Goal: Task Accomplishment & Management: Use online tool/utility

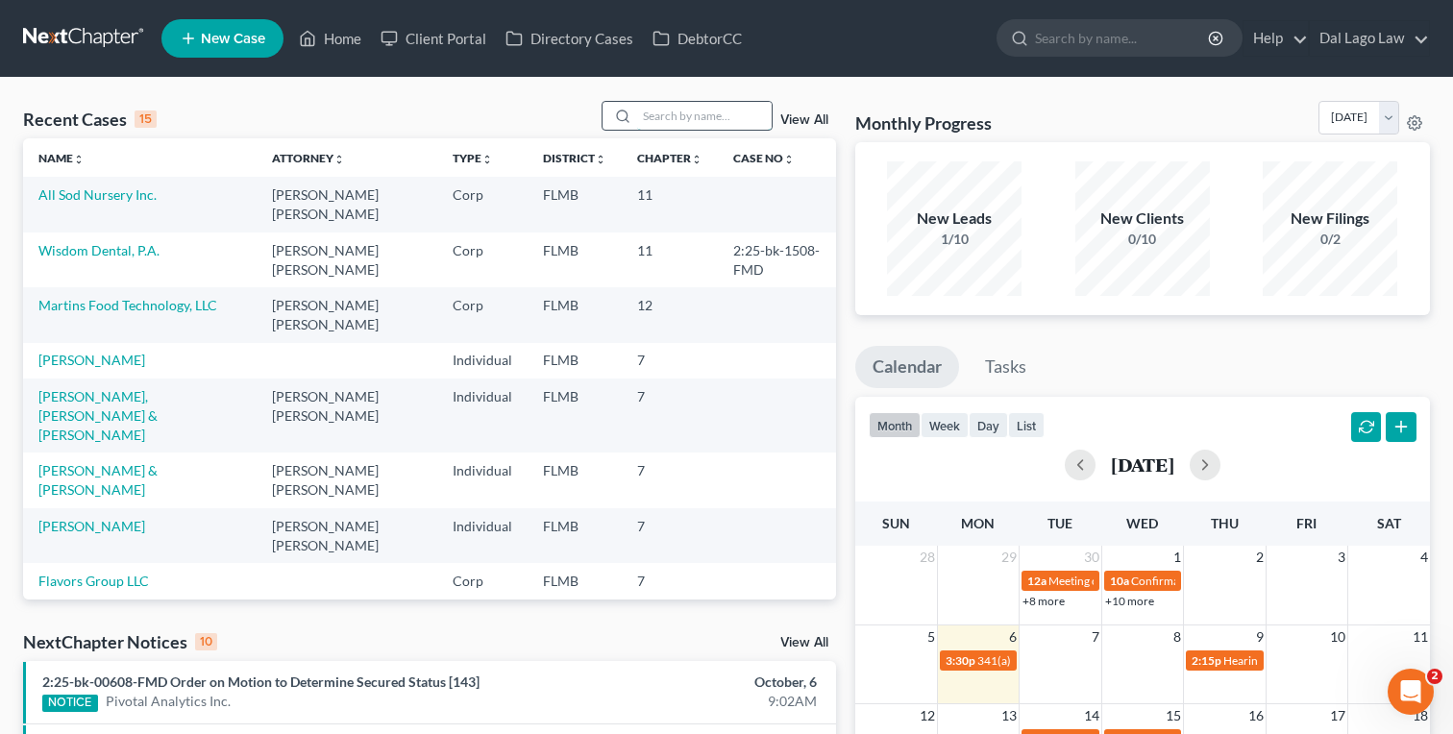
click at [696, 118] on input "search" at bounding box center [704, 116] width 135 height 28
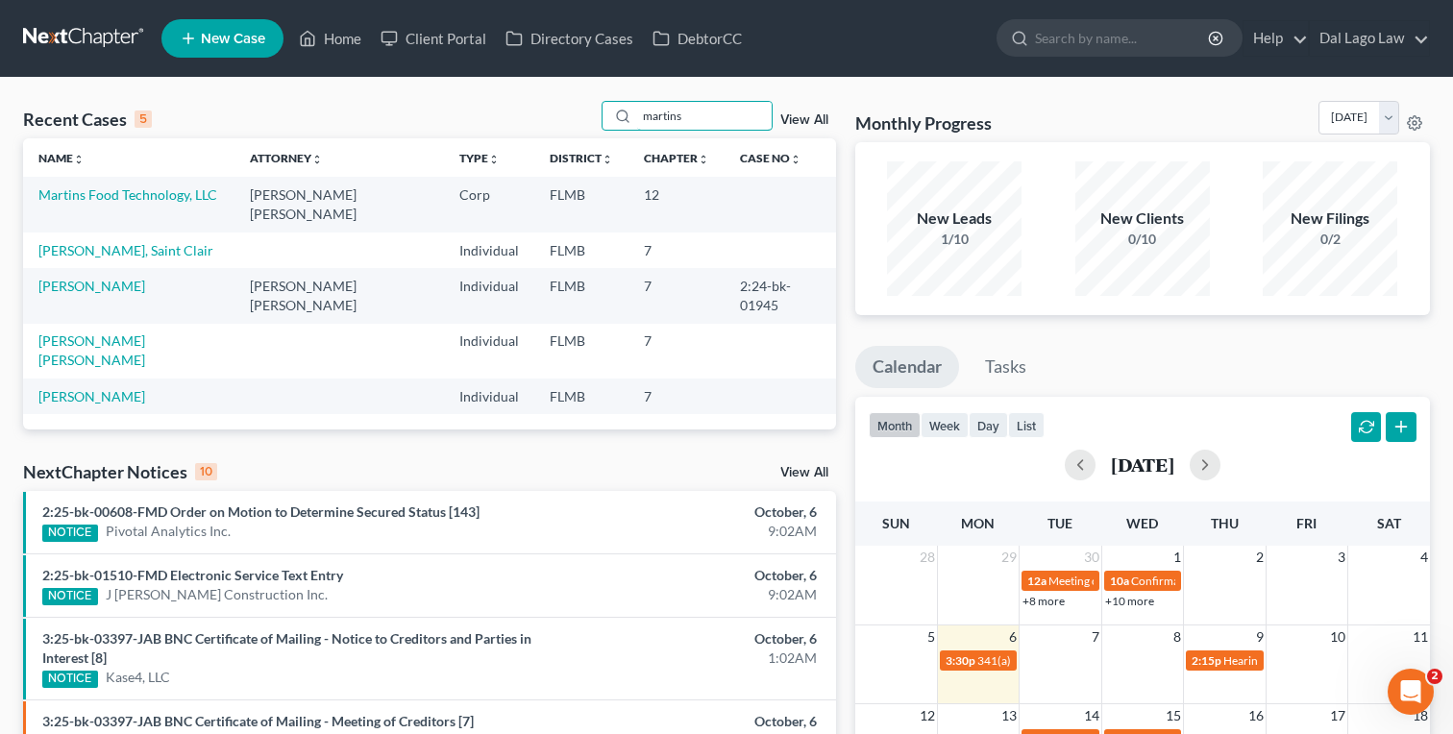
type input "martins"
click at [141, 268] on td "Martin, Donald" at bounding box center [128, 295] width 211 height 55
click at [166, 195] on link "Martins Food Technology, LLC" at bounding box center [127, 194] width 179 height 16
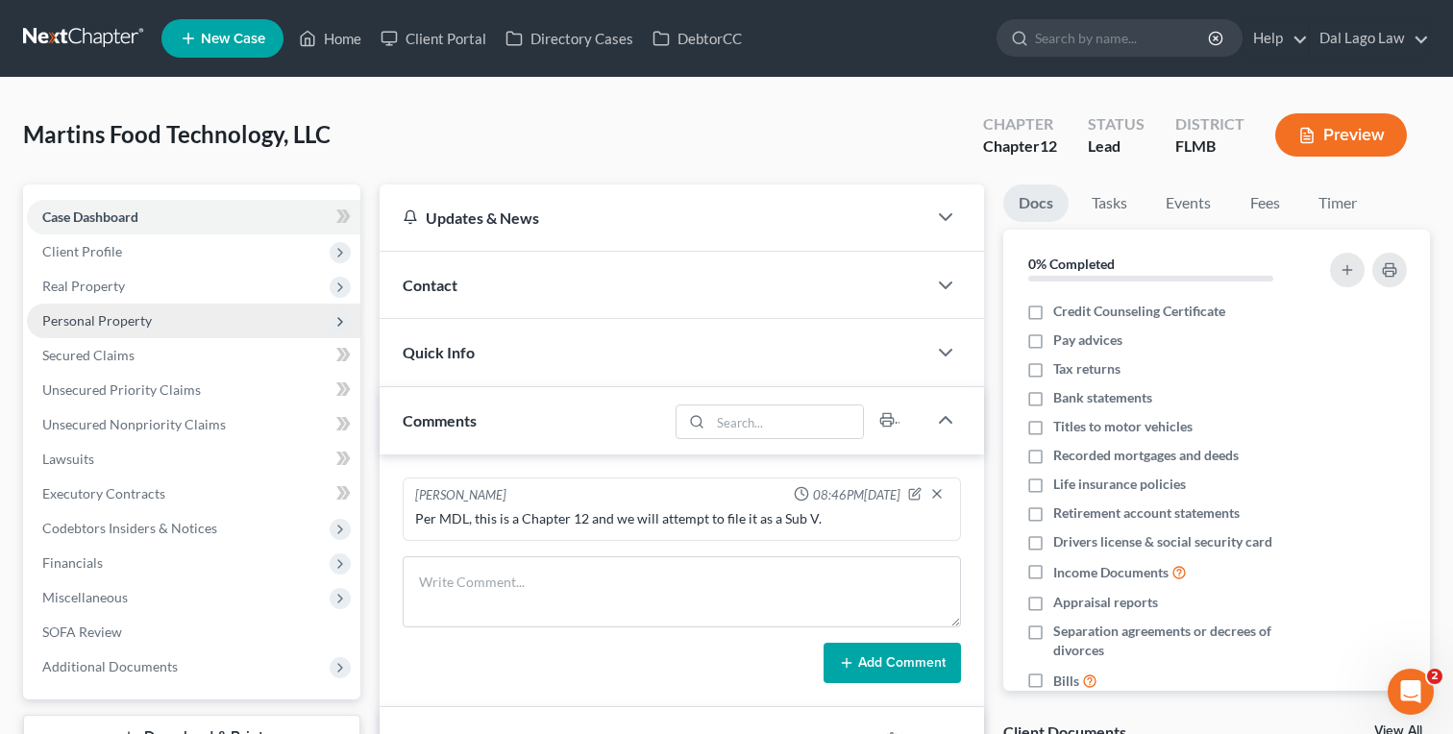
click at [125, 329] on span "Personal Property" at bounding box center [193, 321] width 333 height 35
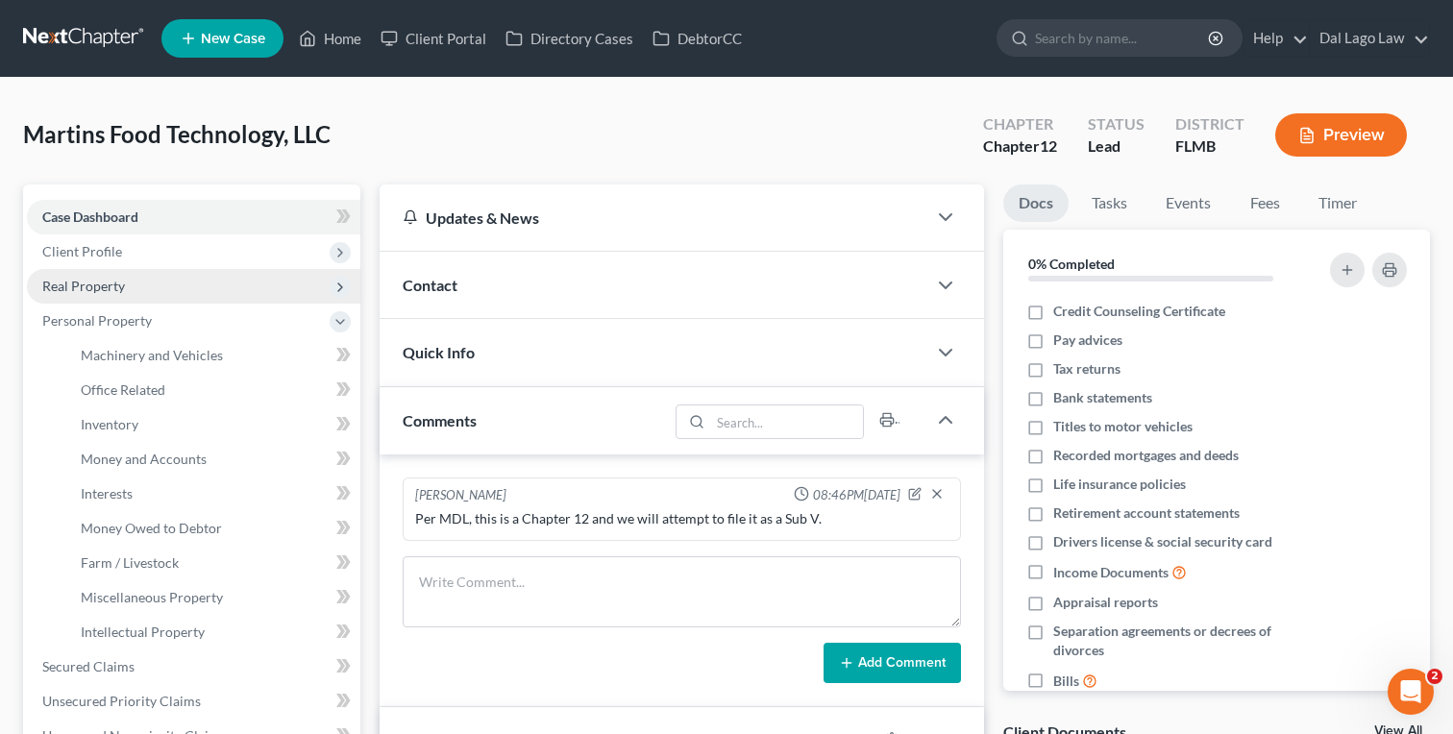
click at [115, 286] on span "Real Property" at bounding box center [83, 286] width 83 height 16
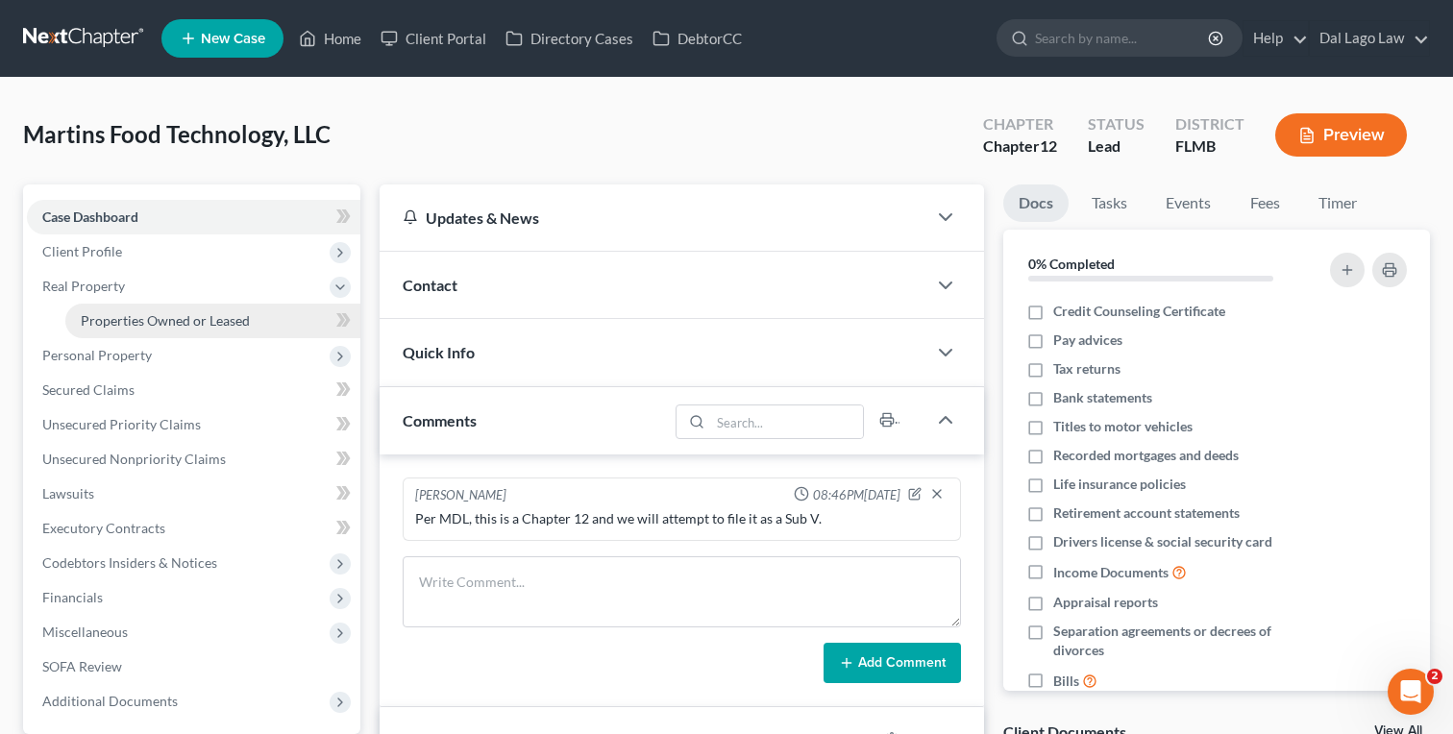
click at [119, 326] on span "Properties Owned or Leased" at bounding box center [165, 320] width 169 height 16
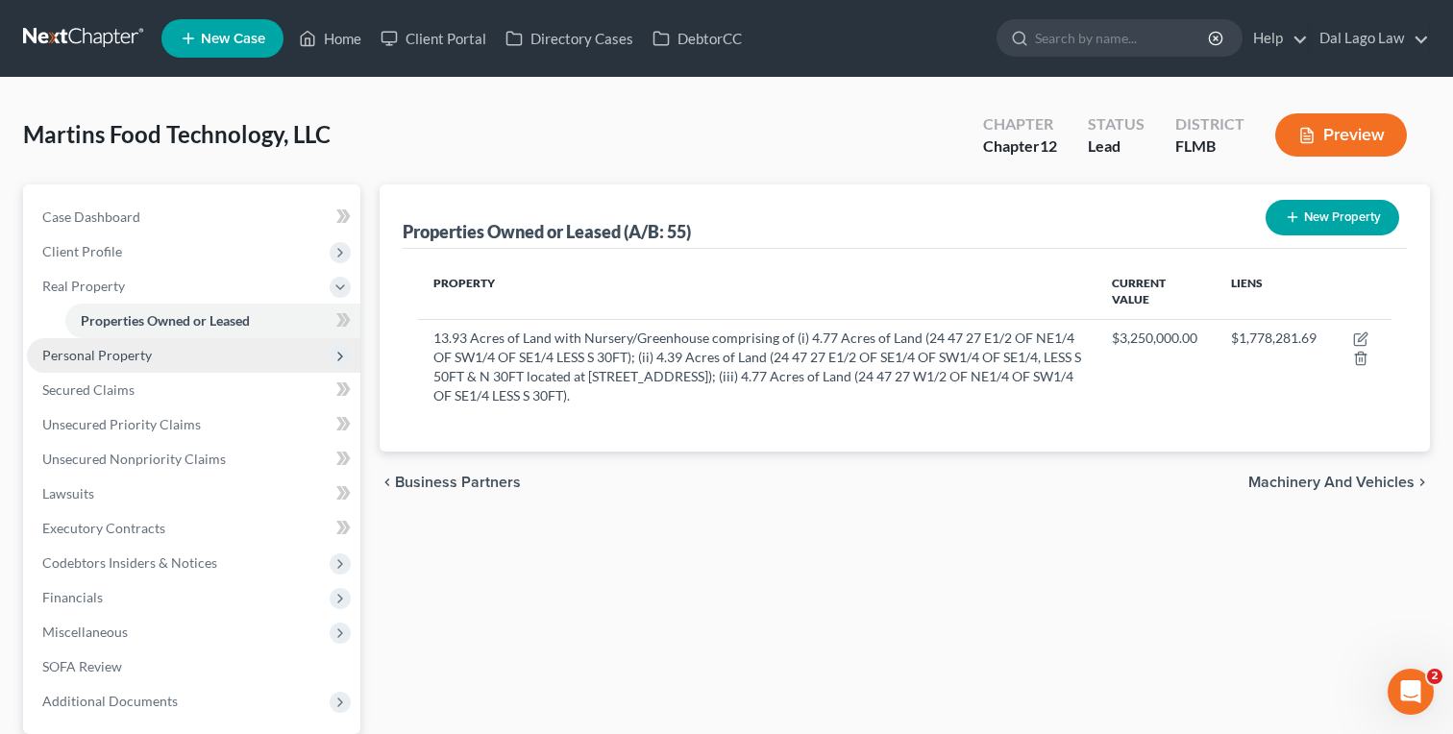
click at [147, 355] on span "Personal Property" at bounding box center [97, 355] width 110 height 16
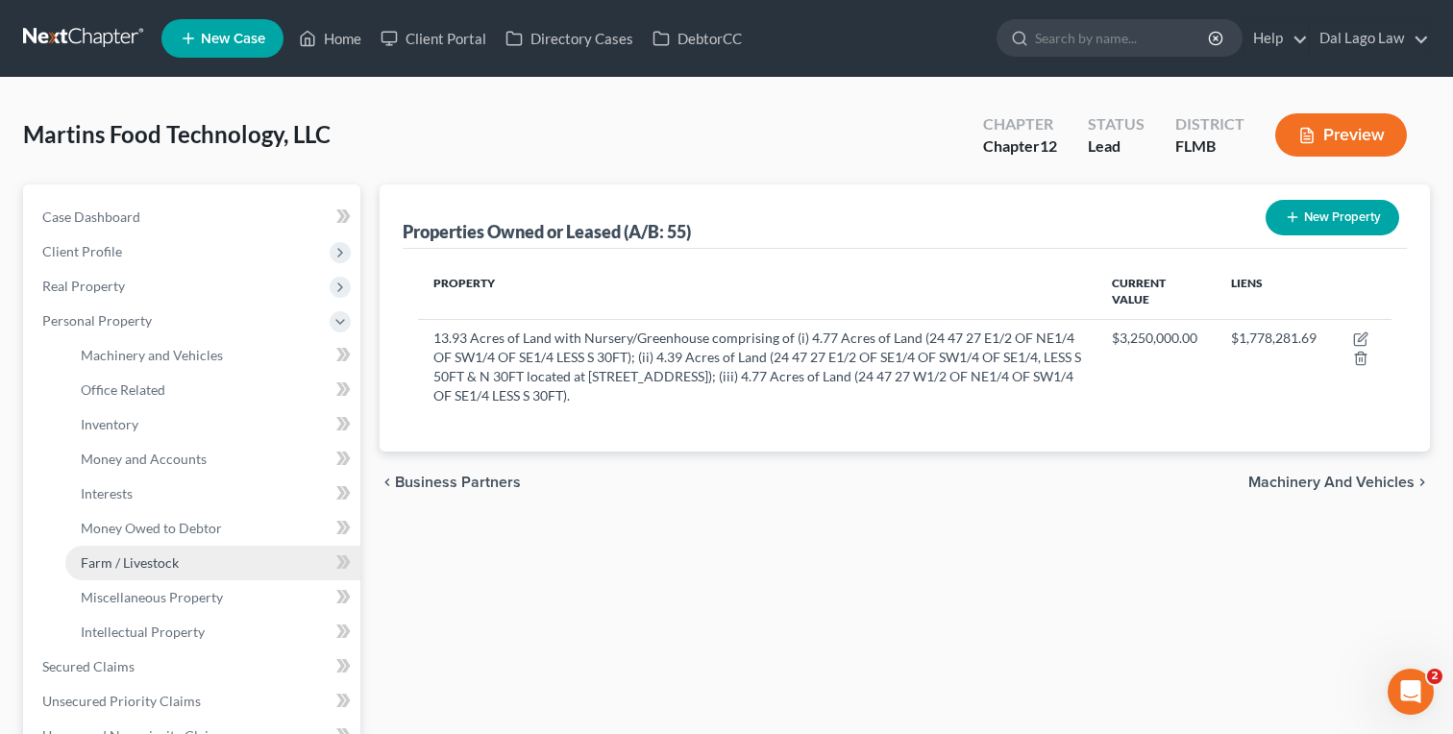
click at [146, 555] on span "Farm / Livestock" at bounding box center [130, 562] width 98 height 16
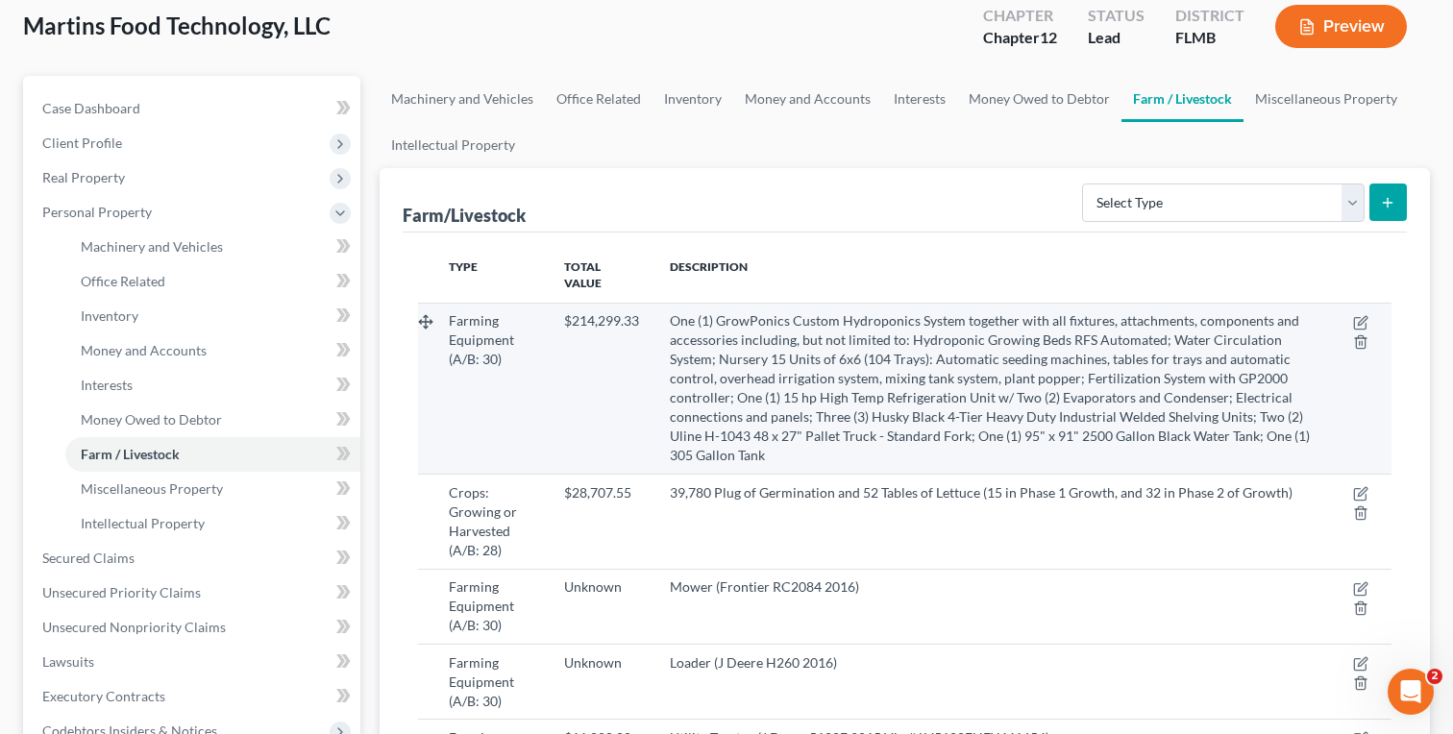
scroll to position [128, 0]
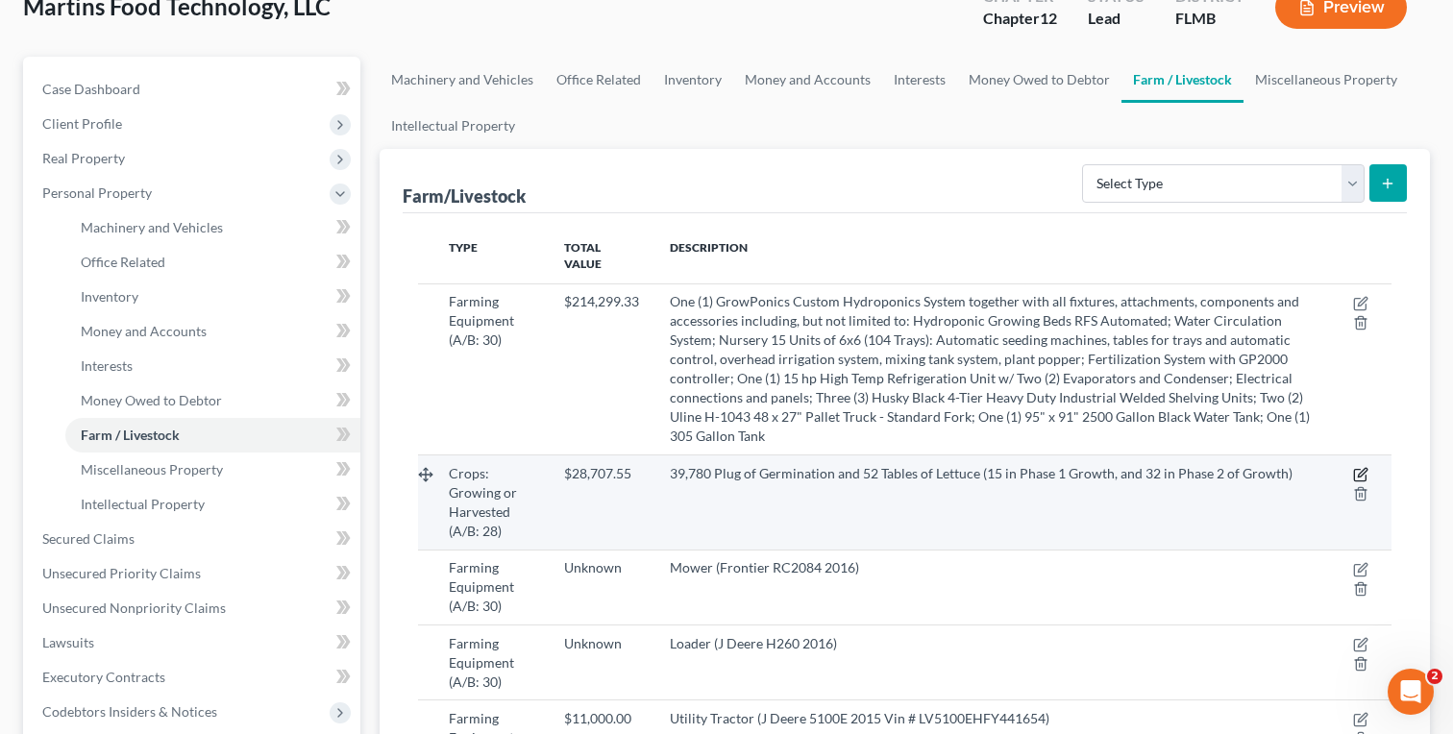
click at [1364, 467] on icon "button" at bounding box center [1360, 474] width 15 height 15
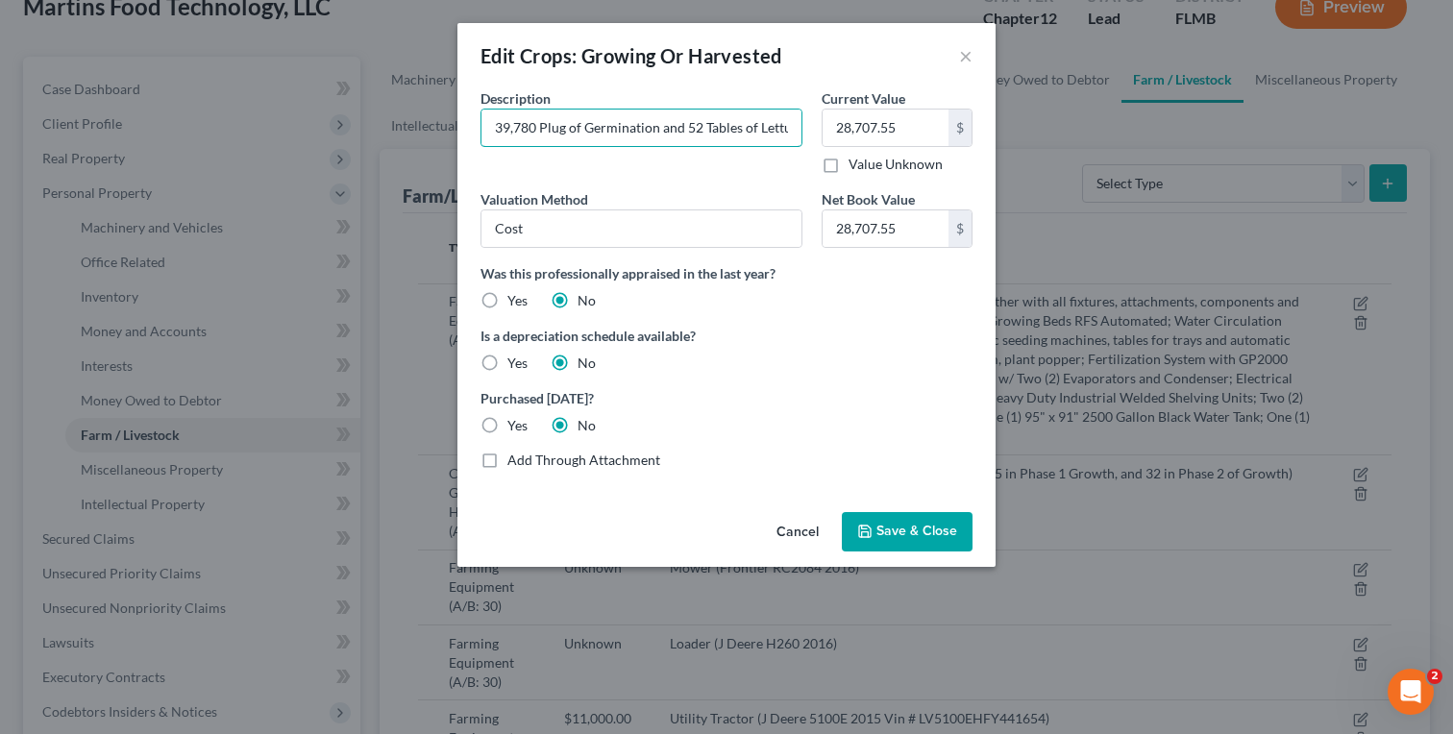
drag, startPoint x: 534, startPoint y: 130, endPoint x: 473, endPoint y: 132, distance: 61.5
click at [473, 132] on div "Description * 39,780 Plug of Germination and 52 Tables of Lettuce (15 in Phase …" at bounding box center [641, 131] width 341 height 86
paste input "64,532"
type input "64,532 Plug of Germination and 52 Tables of Lettuce (15 in Phase 1 Growth, and …"
click at [914, 543] on button "Save & Close" at bounding box center [907, 532] width 131 height 40
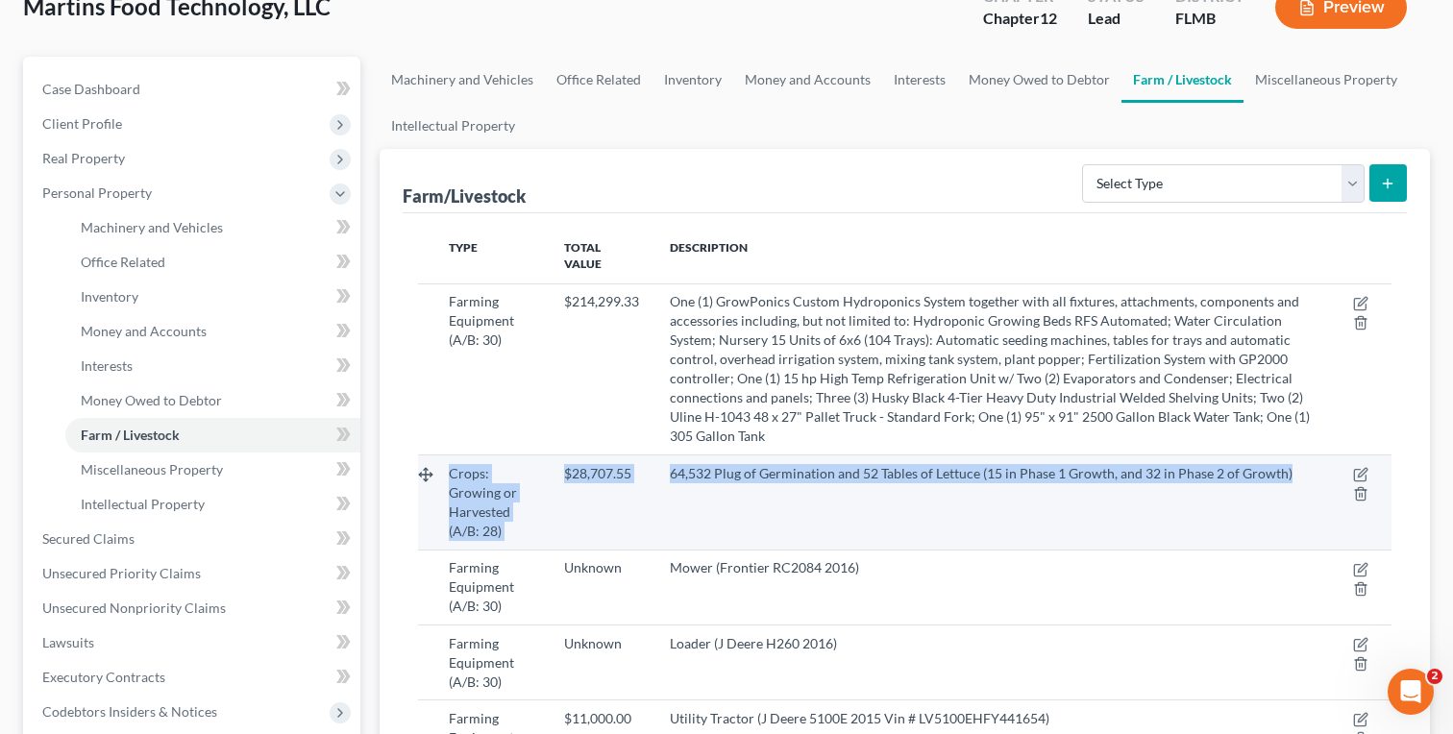
drag, startPoint x: 1296, startPoint y: 444, endPoint x: 449, endPoint y: 436, distance: 847.6
click at [449, 455] on tr "Crops: Growing or Harvested (A/B: 28) $28,707.55 64,532 Plug of Germination and…" at bounding box center [904, 502] width 973 height 94
copy tr "Crops: Growing or Harvested (A/B: 28) $28,707.55 64,532 Plug of Germination and…"
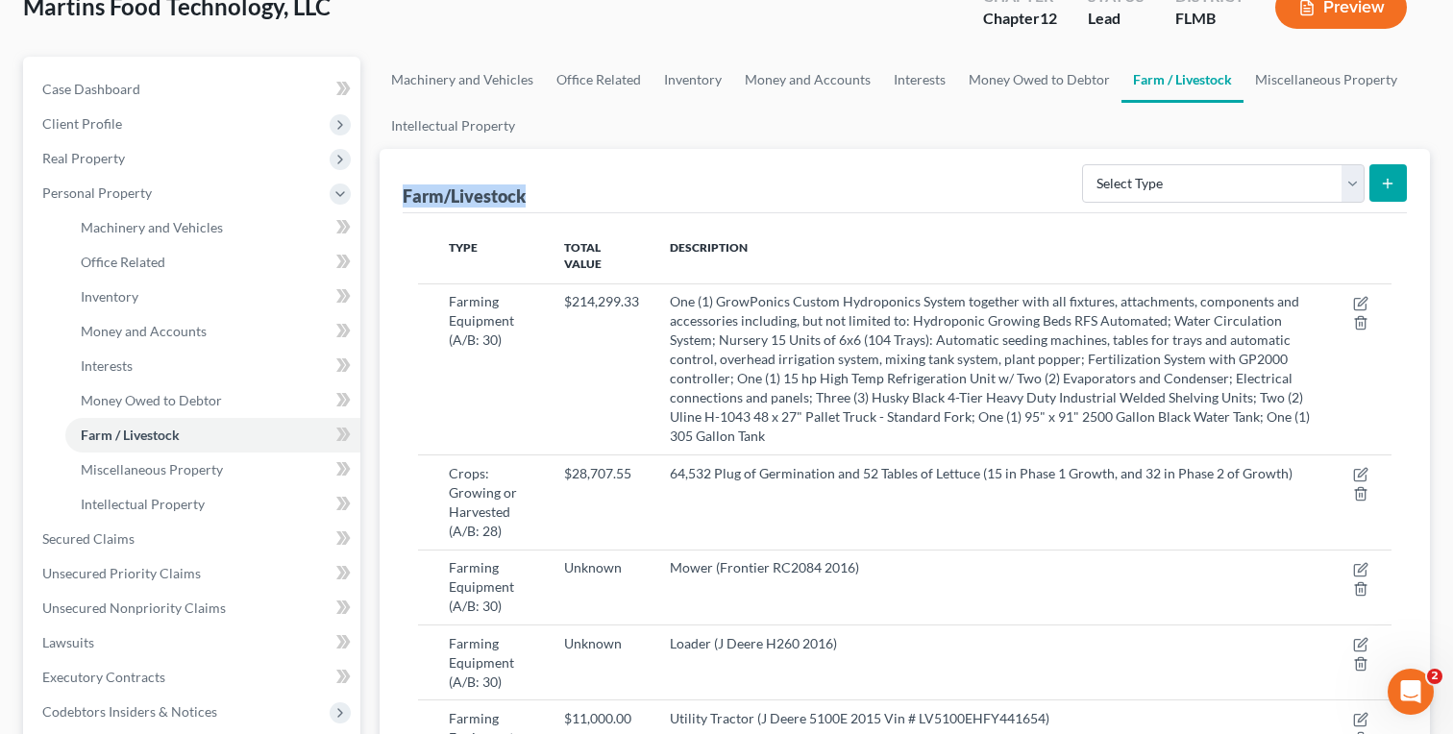
drag, startPoint x: 541, startPoint y: 192, endPoint x: 400, endPoint y: 192, distance: 141.3
copy div "Farm/Livestock"
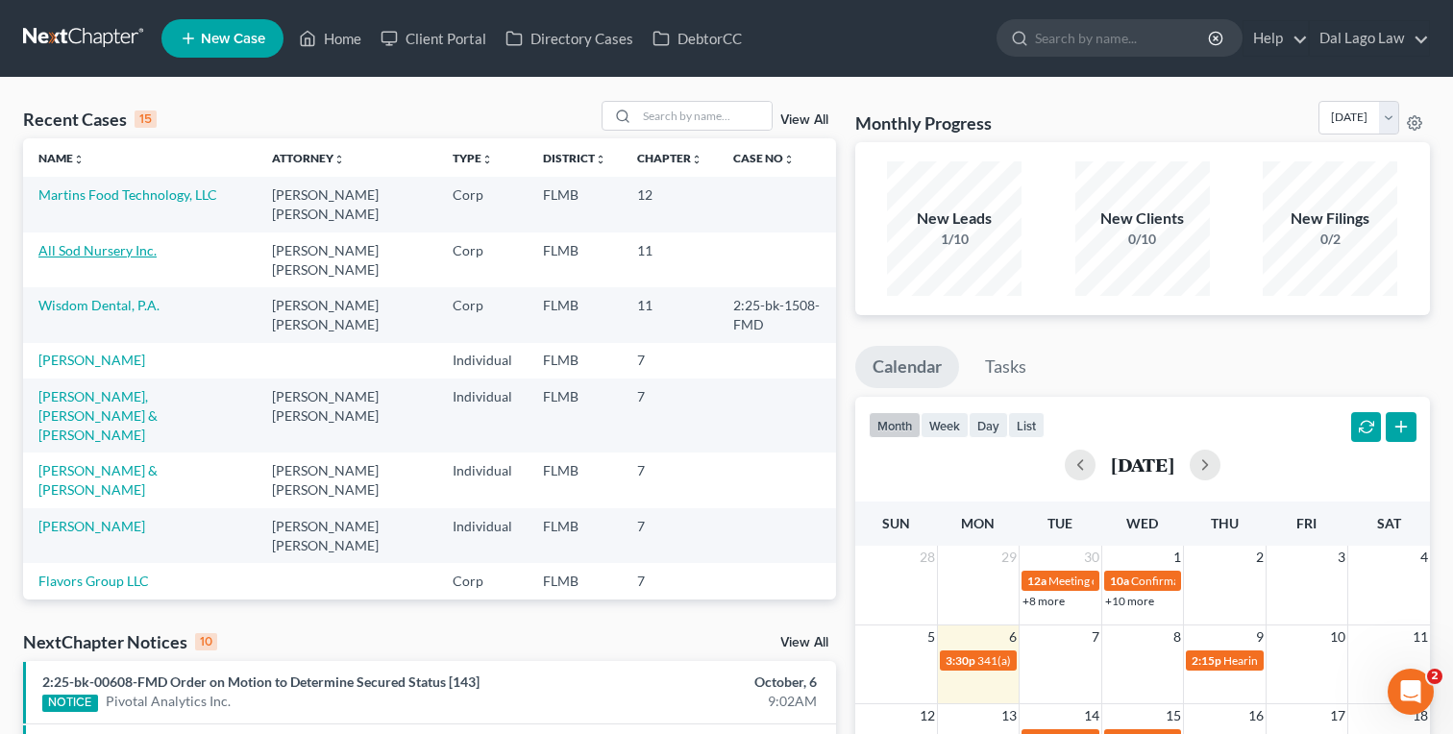
click at [107, 242] on link "All Sod Nursery Inc." at bounding box center [97, 250] width 118 height 16
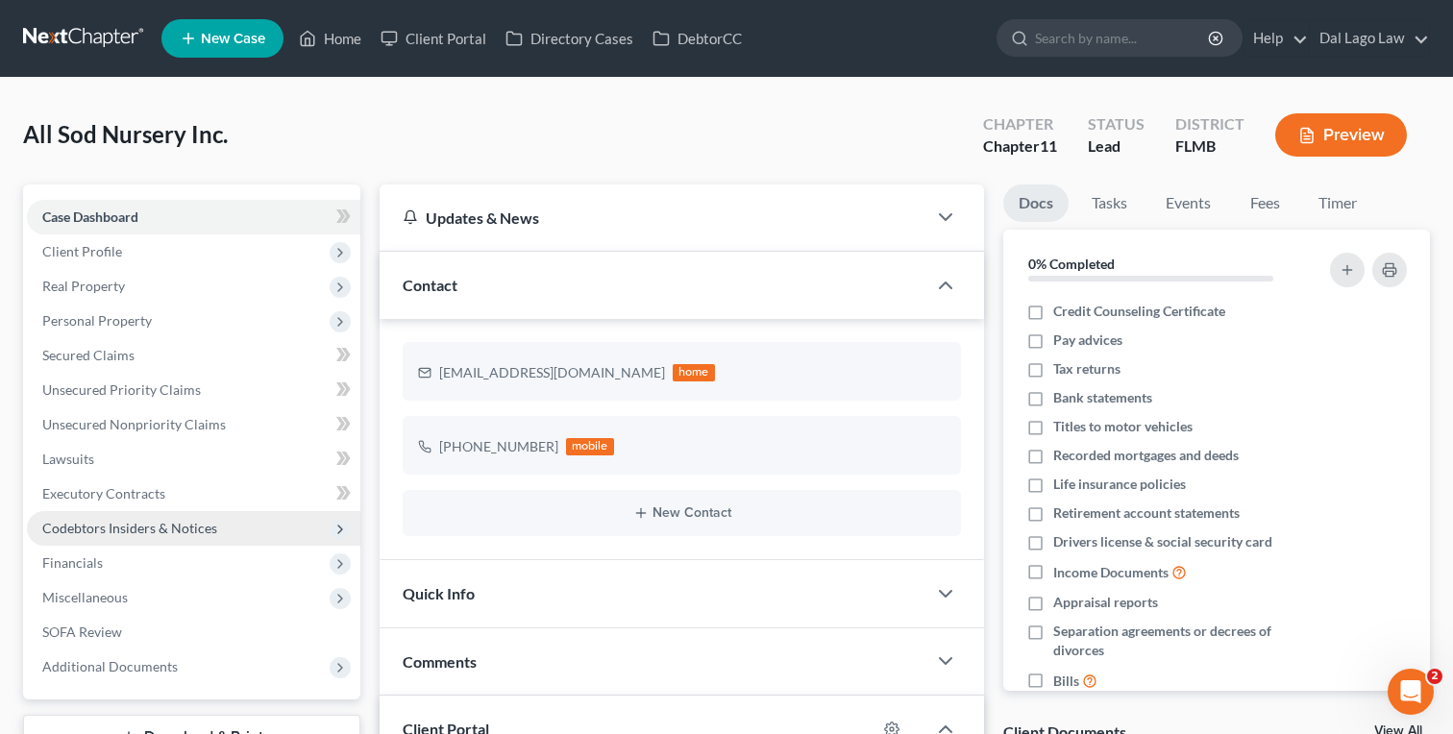
click at [119, 520] on span "Codebtors Insiders & Notices" at bounding box center [129, 528] width 175 height 16
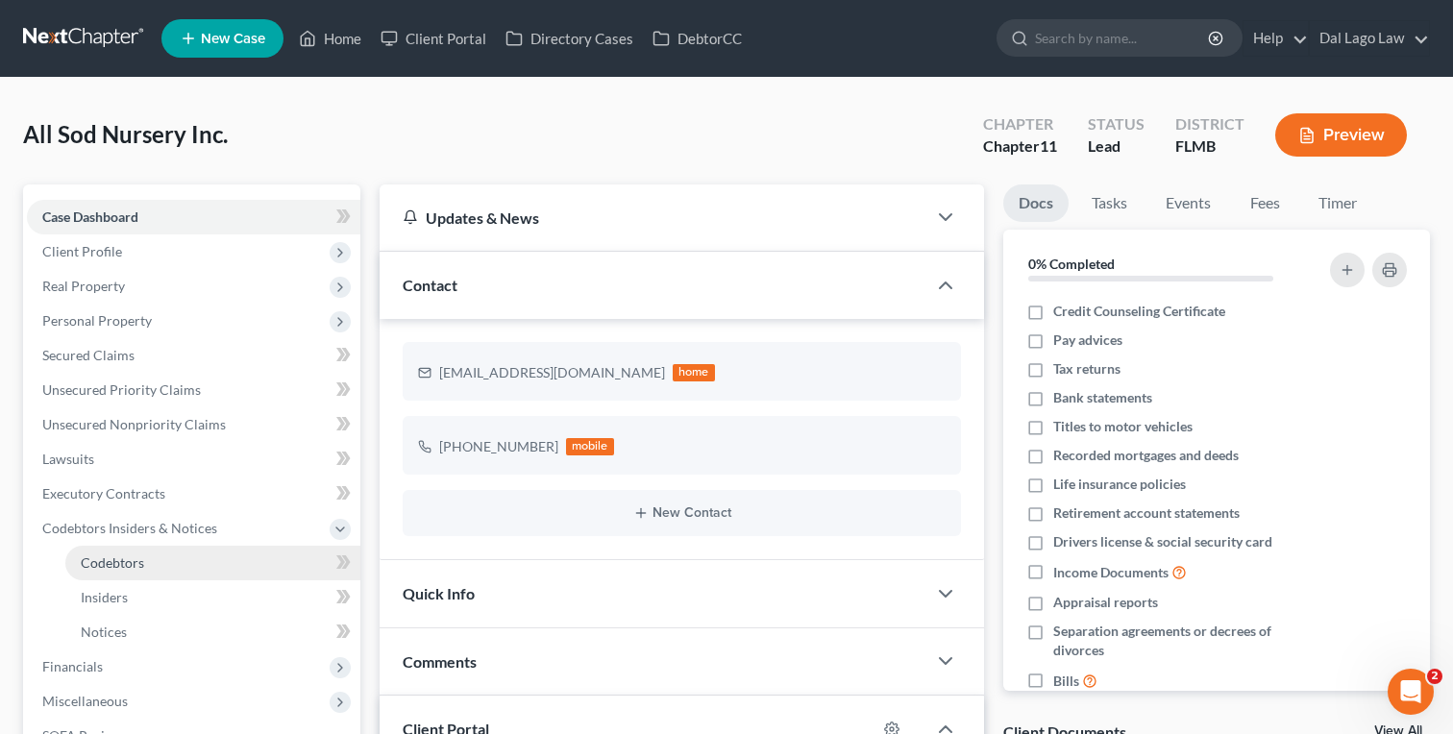
click at [119, 562] on span "Codebtors" at bounding box center [112, 562] width 63 height 16
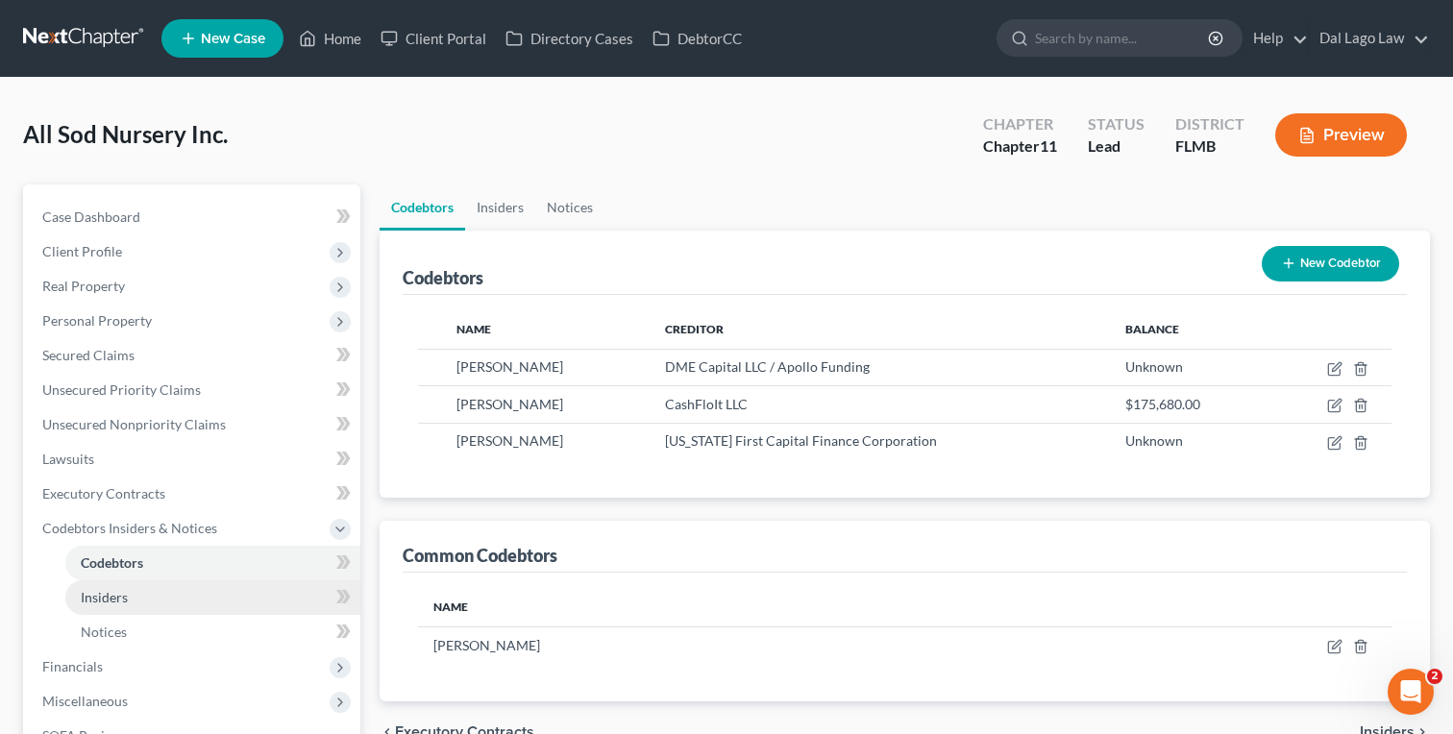
click at [119, 602] on span "Insiders" at bounding box center [104, 597] width 47 height 16
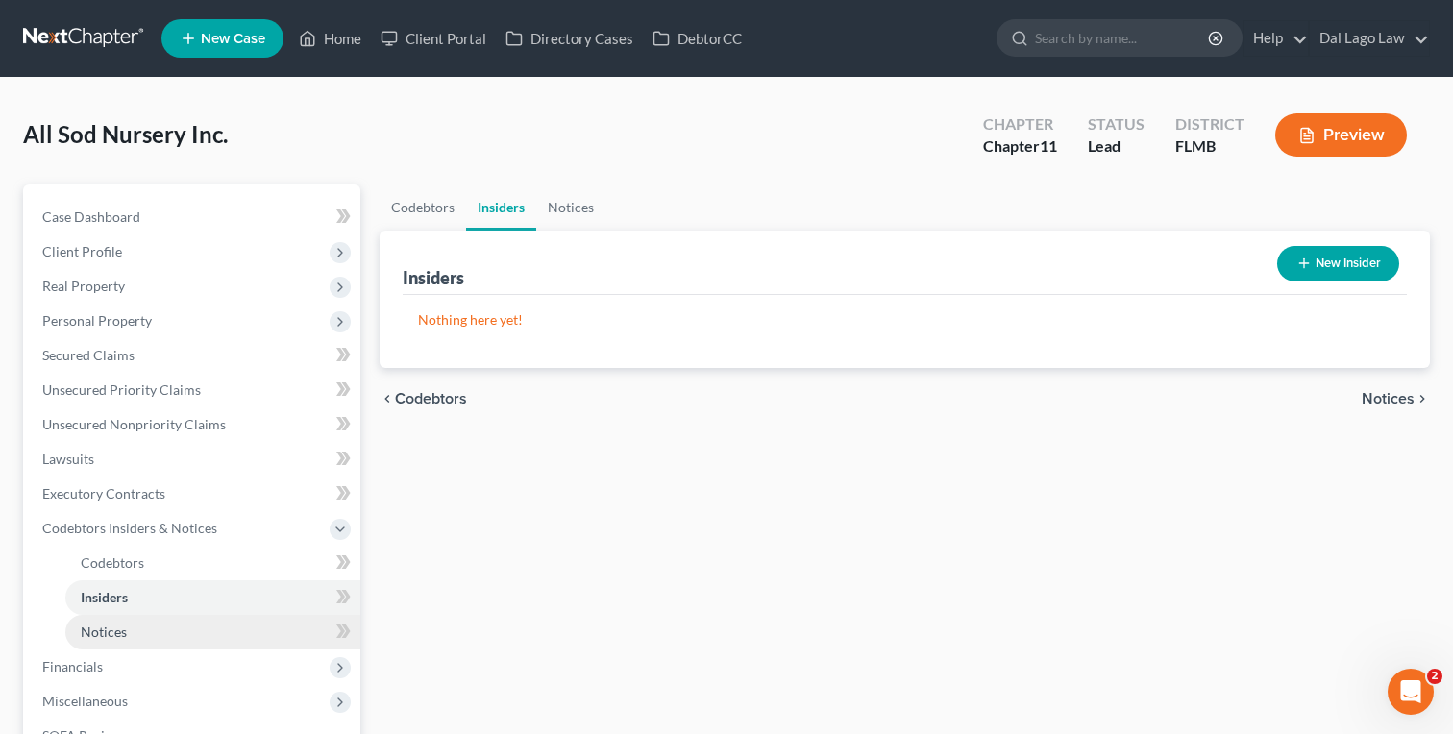
click at [117, 627] on span "Notices" at bounding box center [104, 632] width 46 height 16
click at [117, 600] on span "Insiders" at bounding box center [104, 597] width 47 height 16
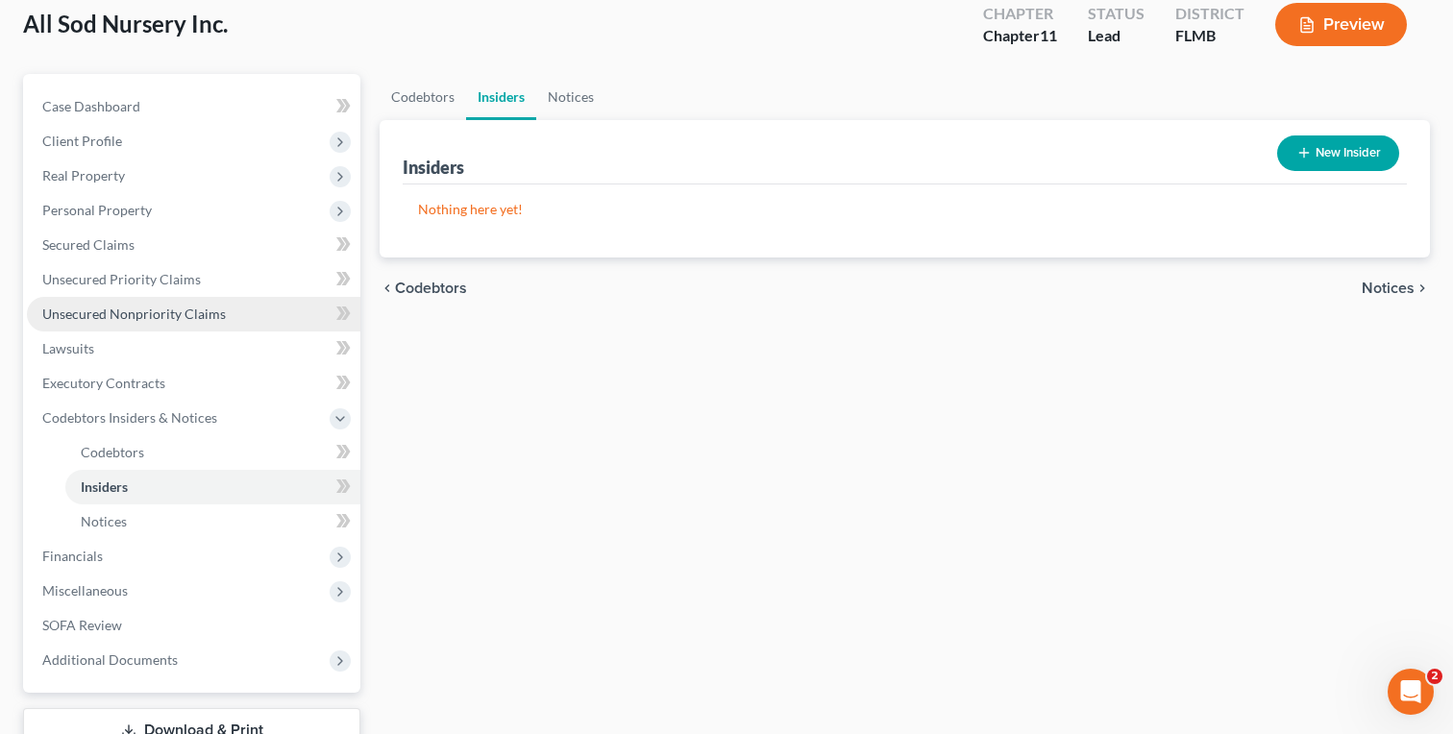
scroll to position [156, 0]
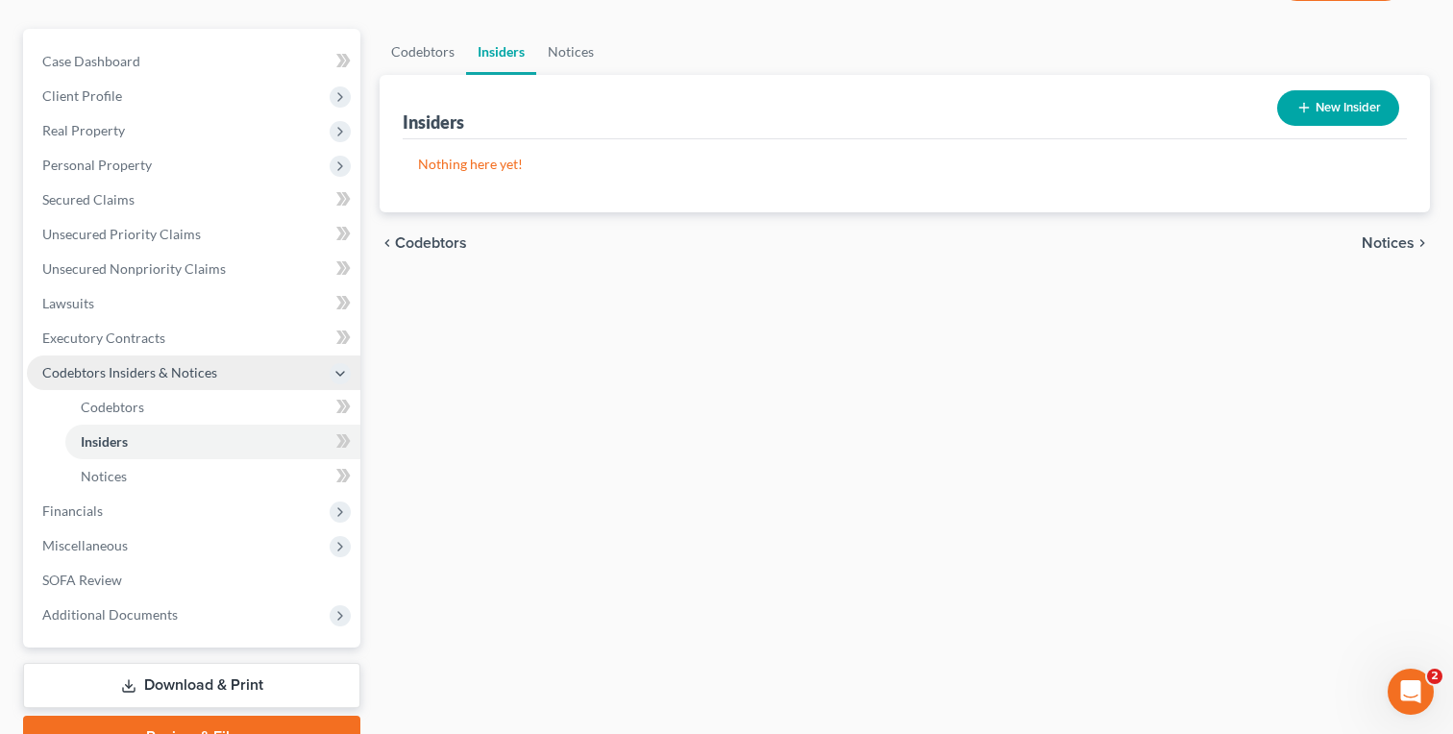
click at [116, 378] on span "Codebtors Insiders & Notices" at bounding box center [129, 372] width 175 height 16
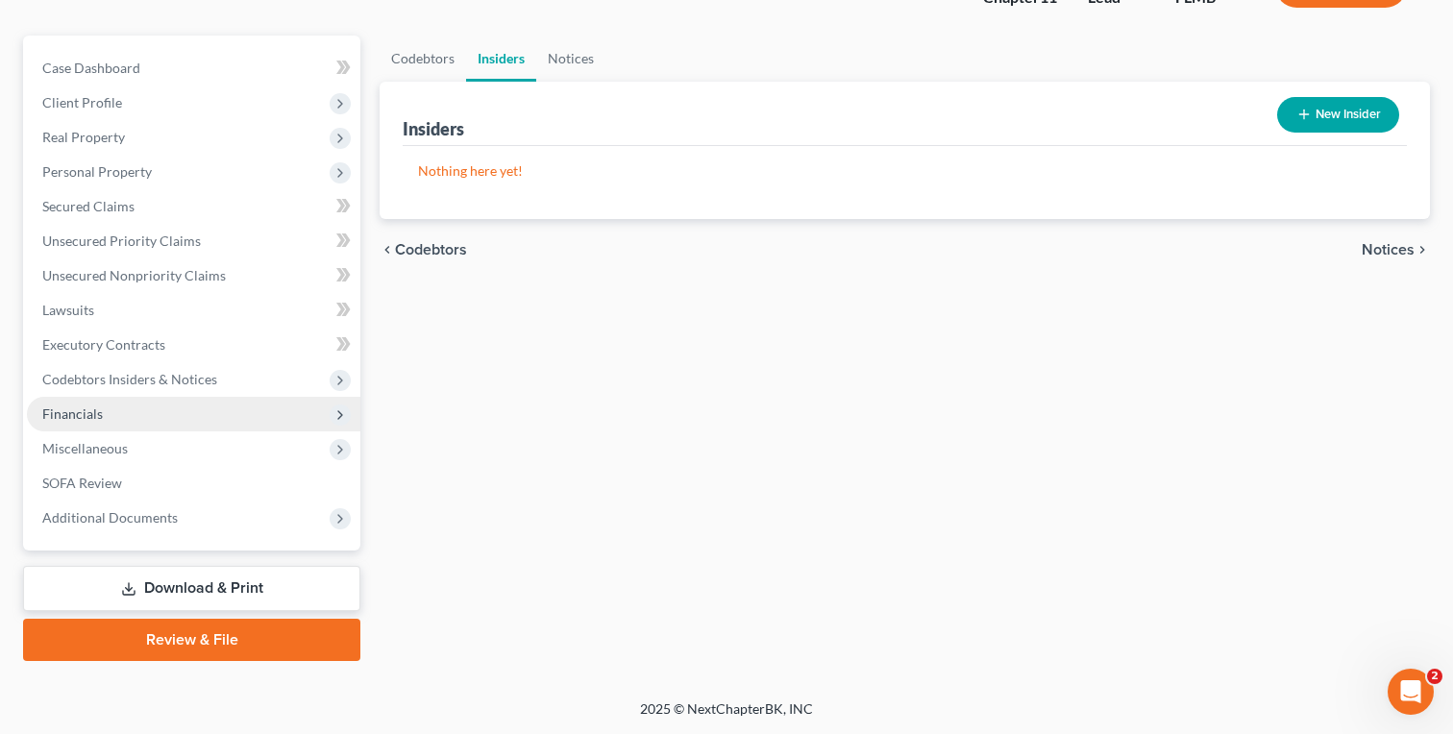
scroll to position [147, 0]
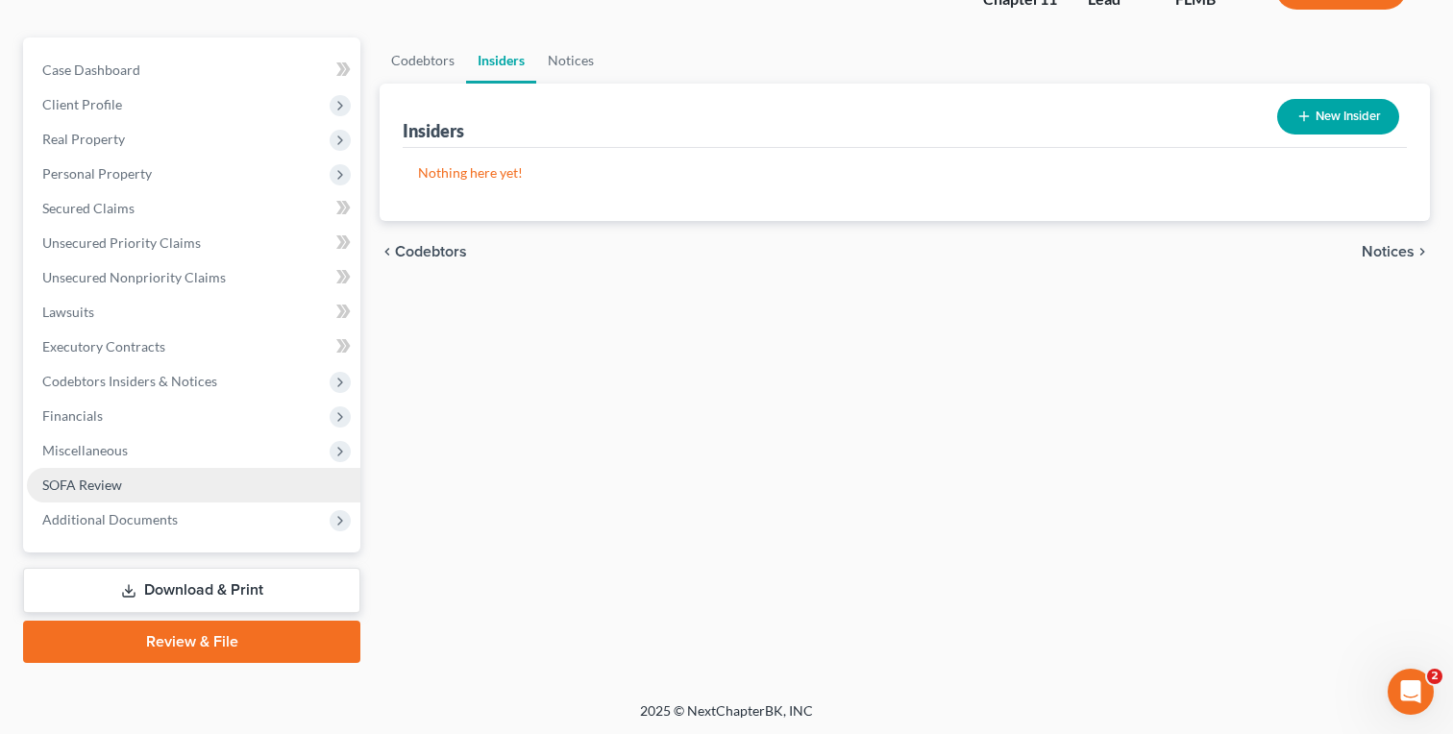
click at [132, 477] on link "SOFA Review" at bounding box center [193, 485] width 333 height 35
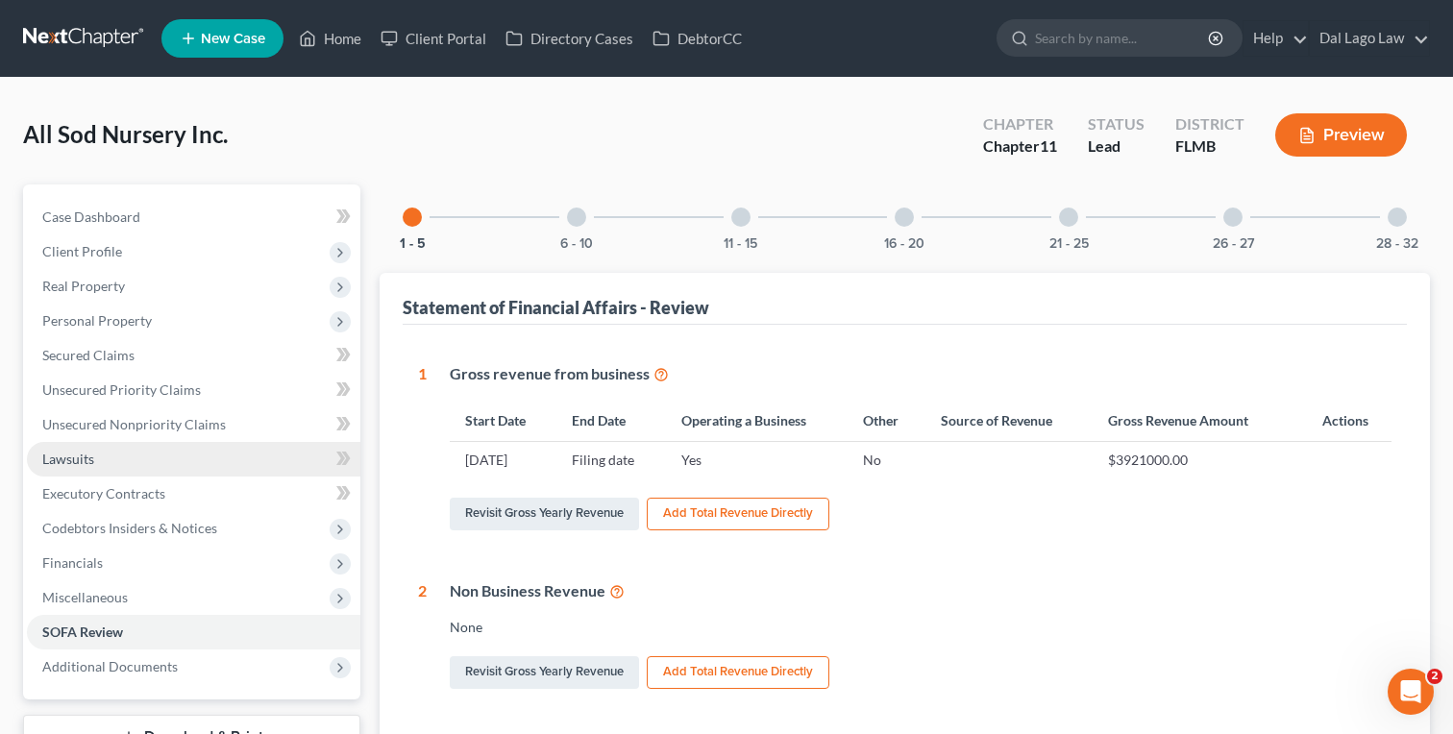
click at [98, 458] on link "Lawsuits" at bounding box center [193, 459] width 333 height 35
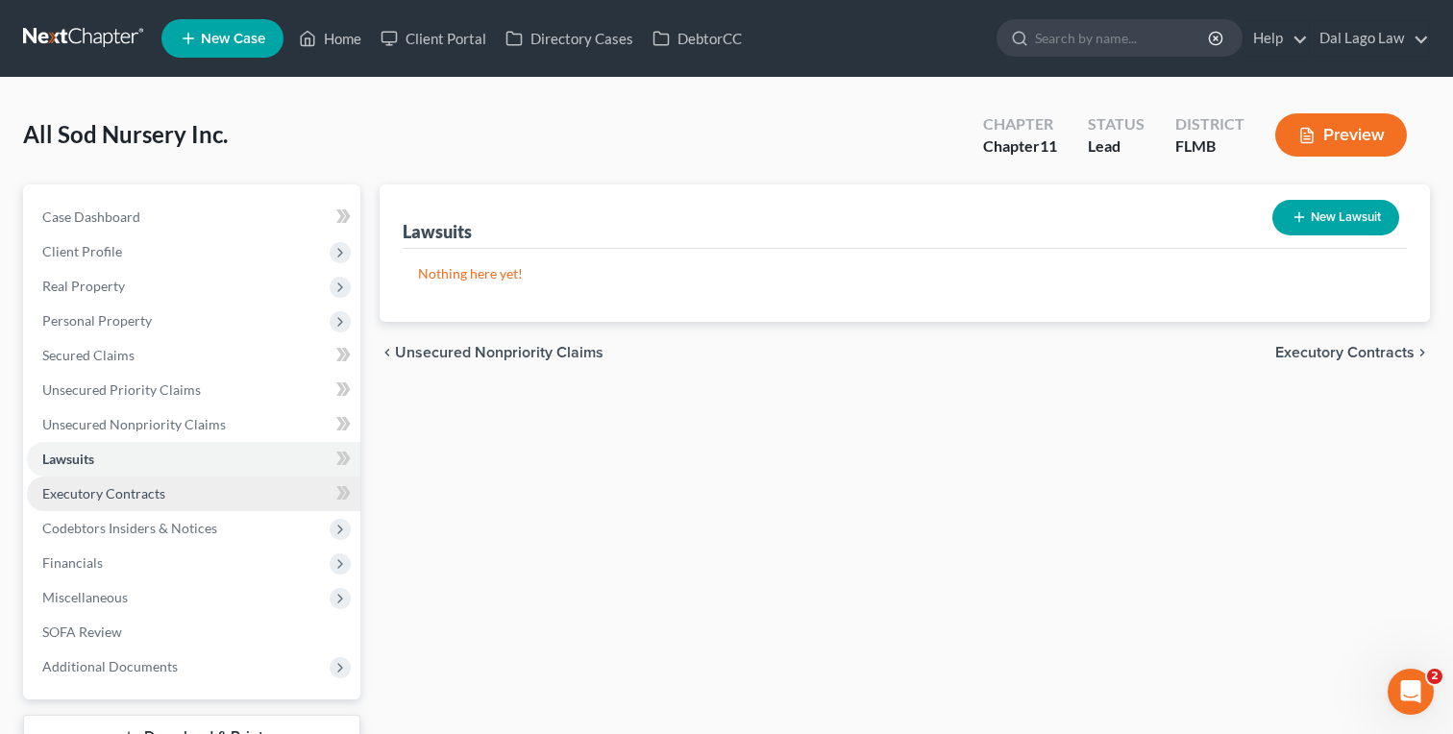
click at [100, 491] on span "Executory Contracts" at bounding box center [103, 493] width 123 height 16
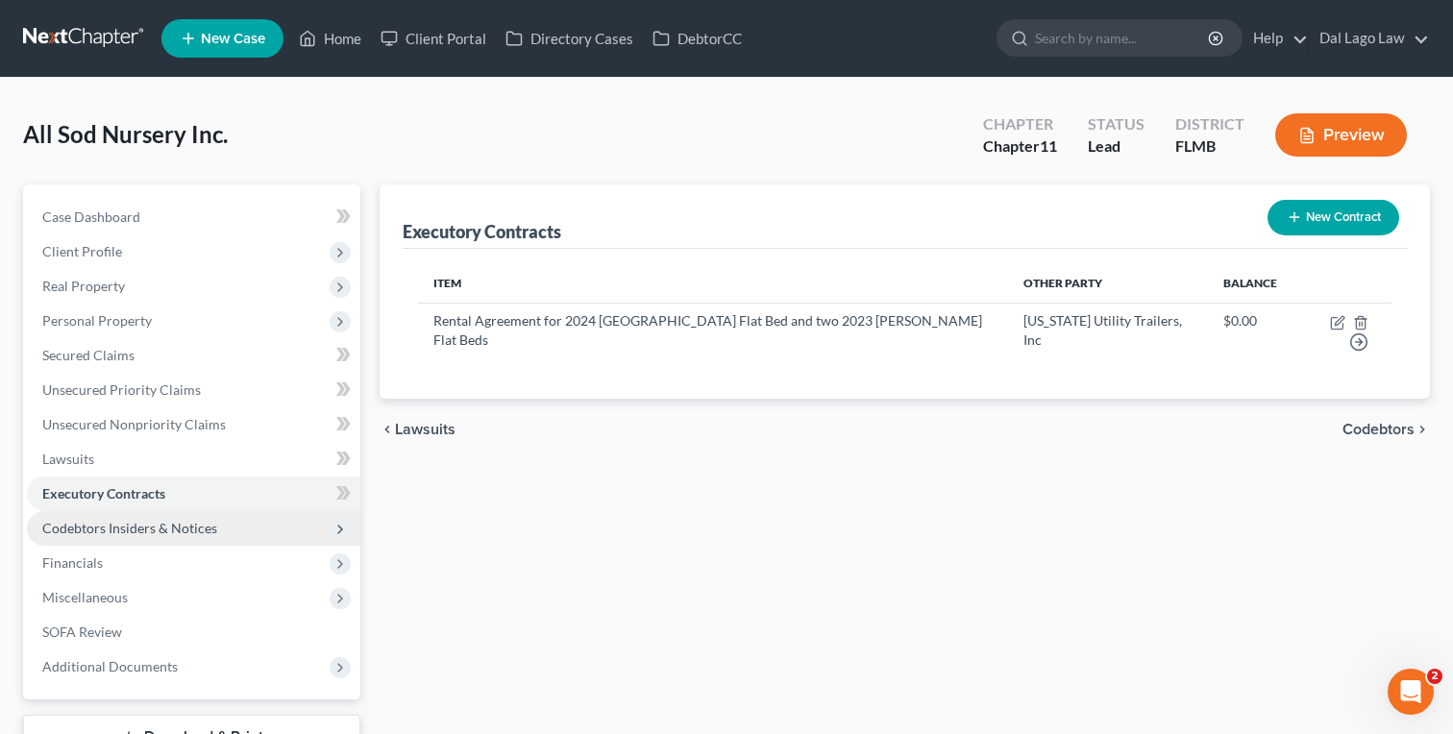
click at [102, 524] on span "Codebtors Insiders & Notices" at bounding box center [129, 528] width 175 height 16
